Goal: Obtain resource: Obtain resource

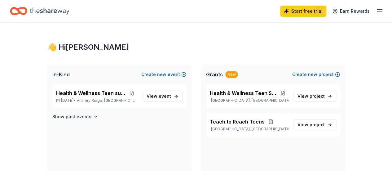
click at [63, 75] on span "In-Kind" at bounding box center [60, 74] width 17 height 7
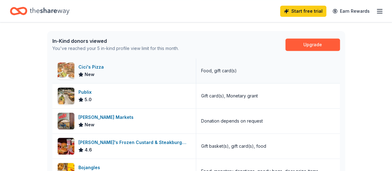
scroll to position [186, 0]
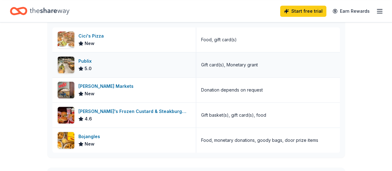
click at [86, 58] on div "Publix" at bounding box center [86, 60] width 16 height 7
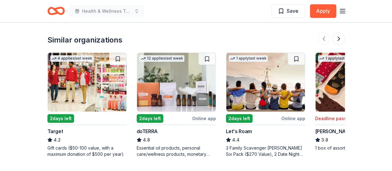
scroll to position [868, 0]
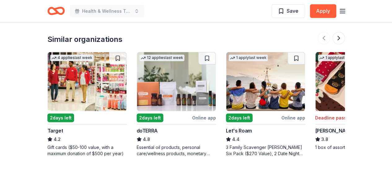
click at [79, 73] on img at bounding box center [87, 81] width 79 height 59
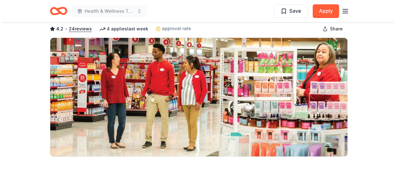
scroll to position [93, 0]
